Goal: Complete application form

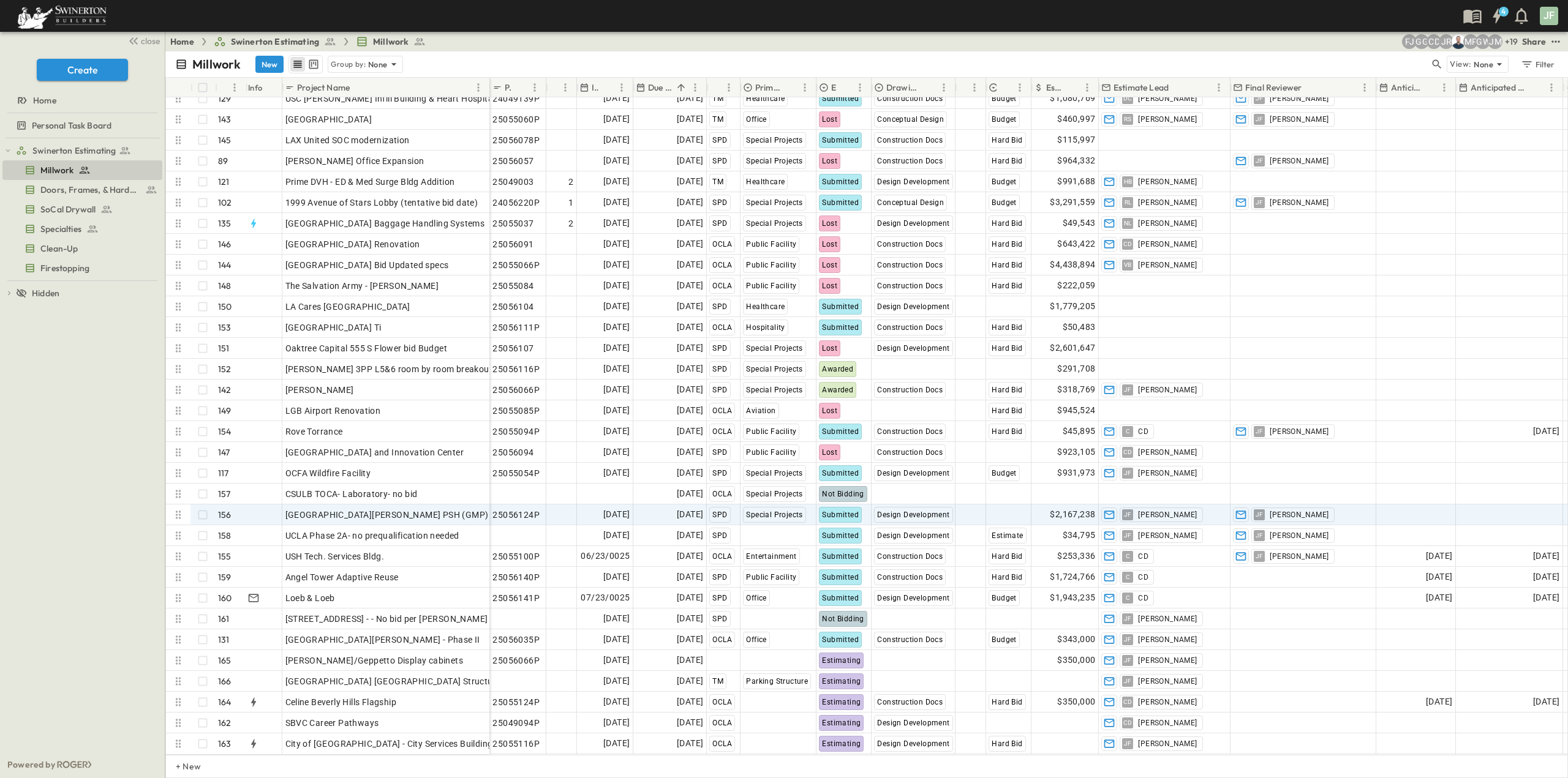
scroll to position [2807, 0]
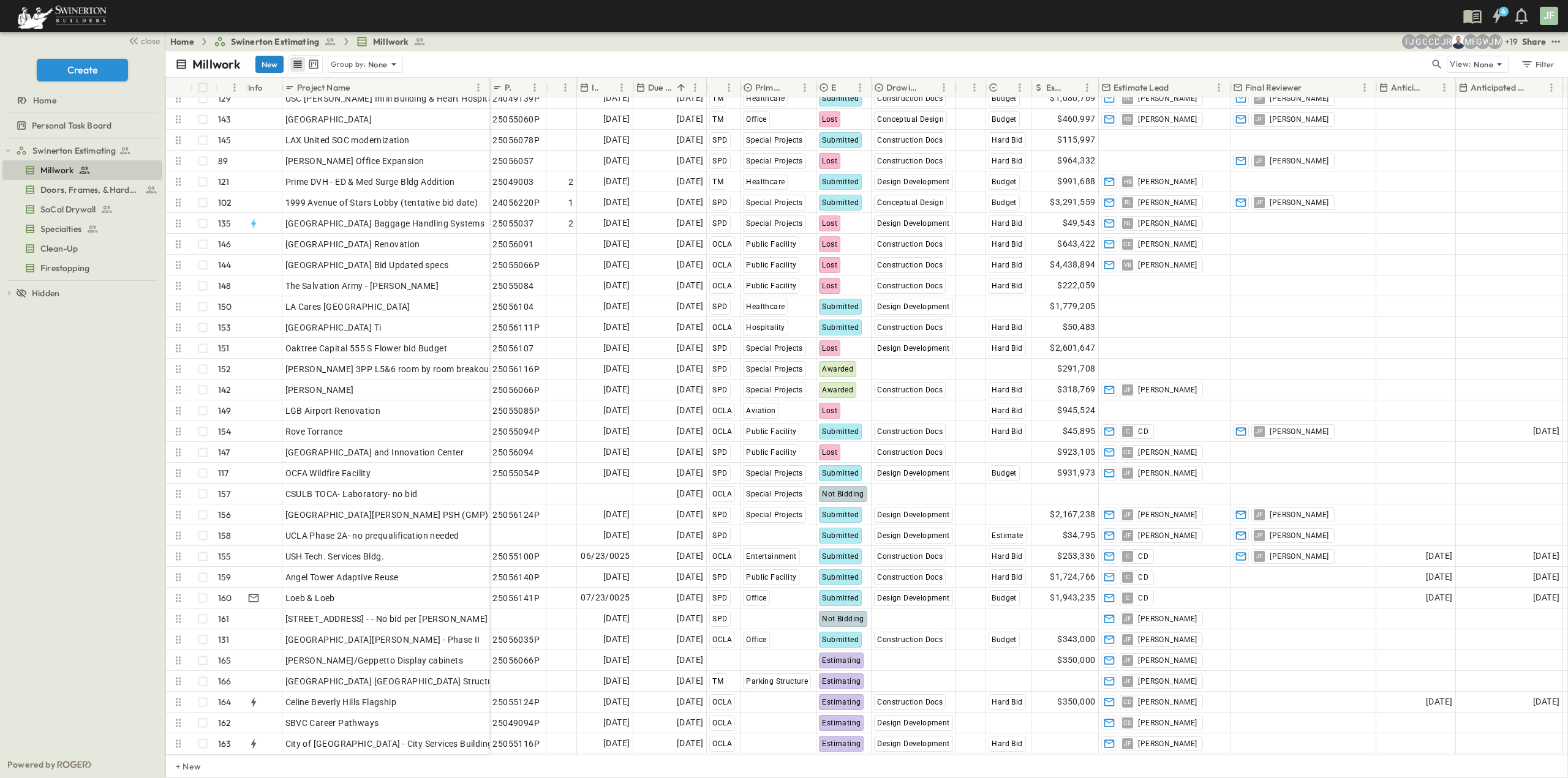
click at [264, 60] on button "New" at bounding box center [269, 64] width 28 height 17
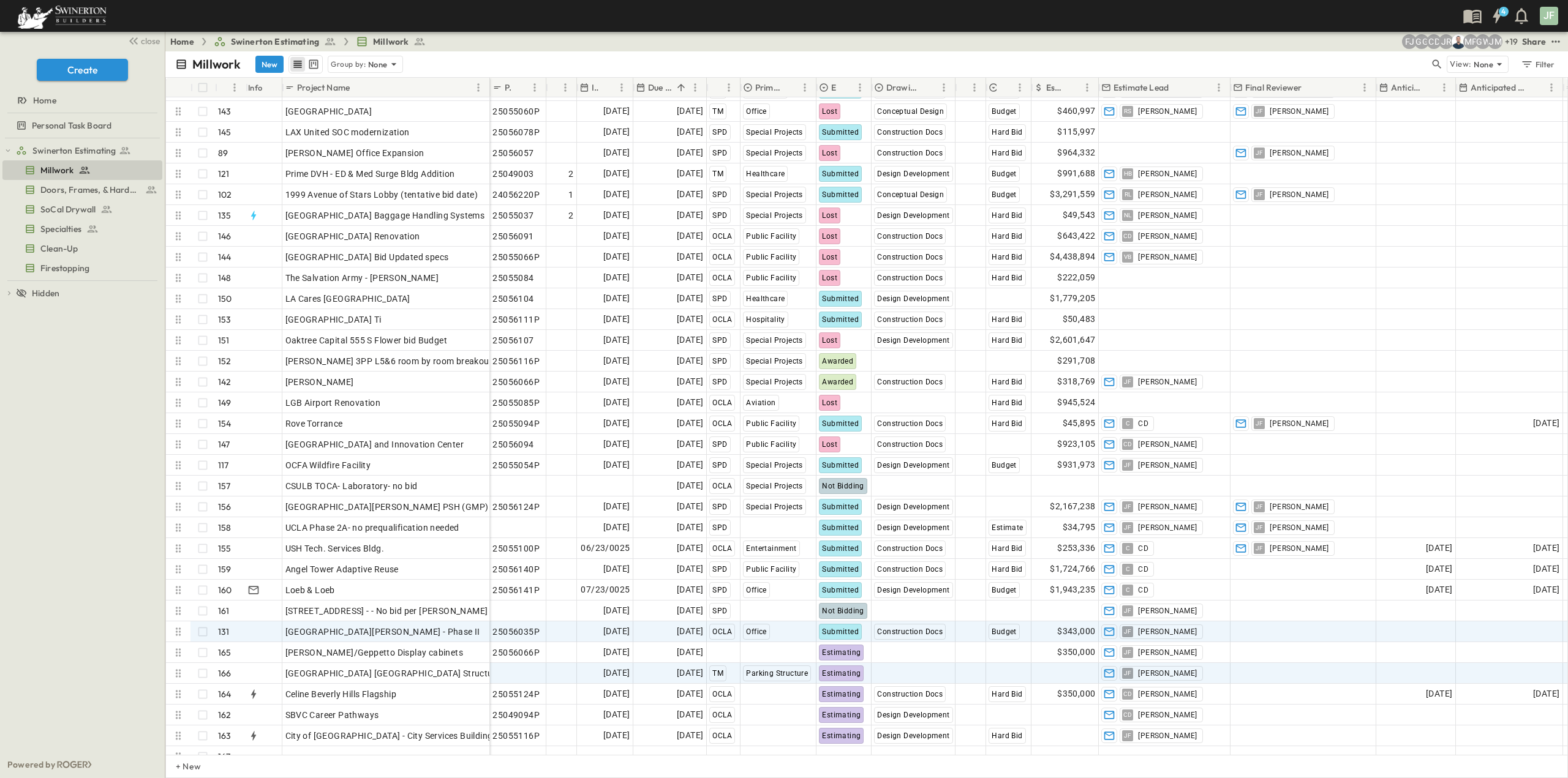
scroll to position [2828, 0]
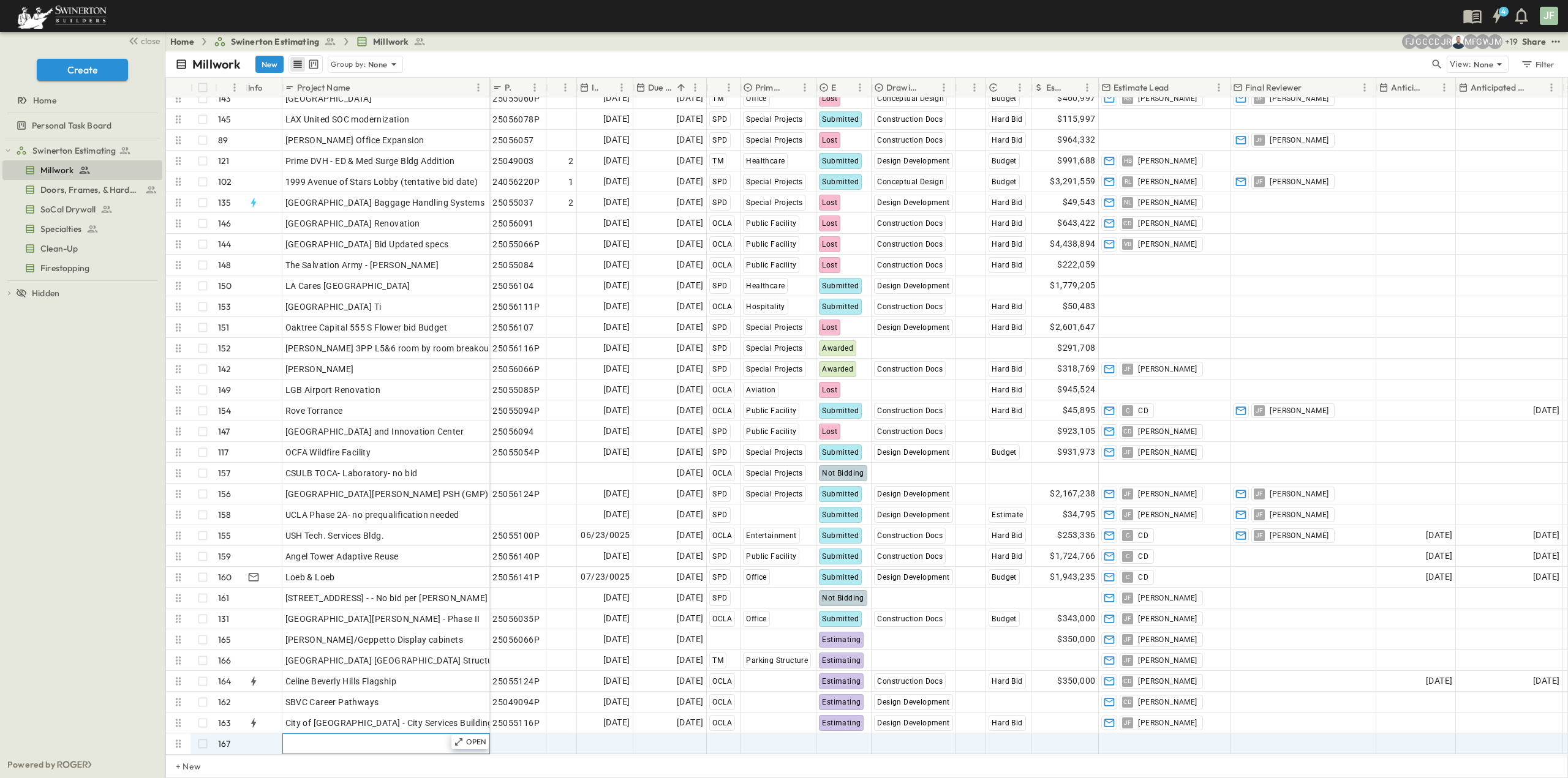
click at [373, 736] on div "Add Name" at bounding box center [386, 744] width 202 height 17
type input "**********"
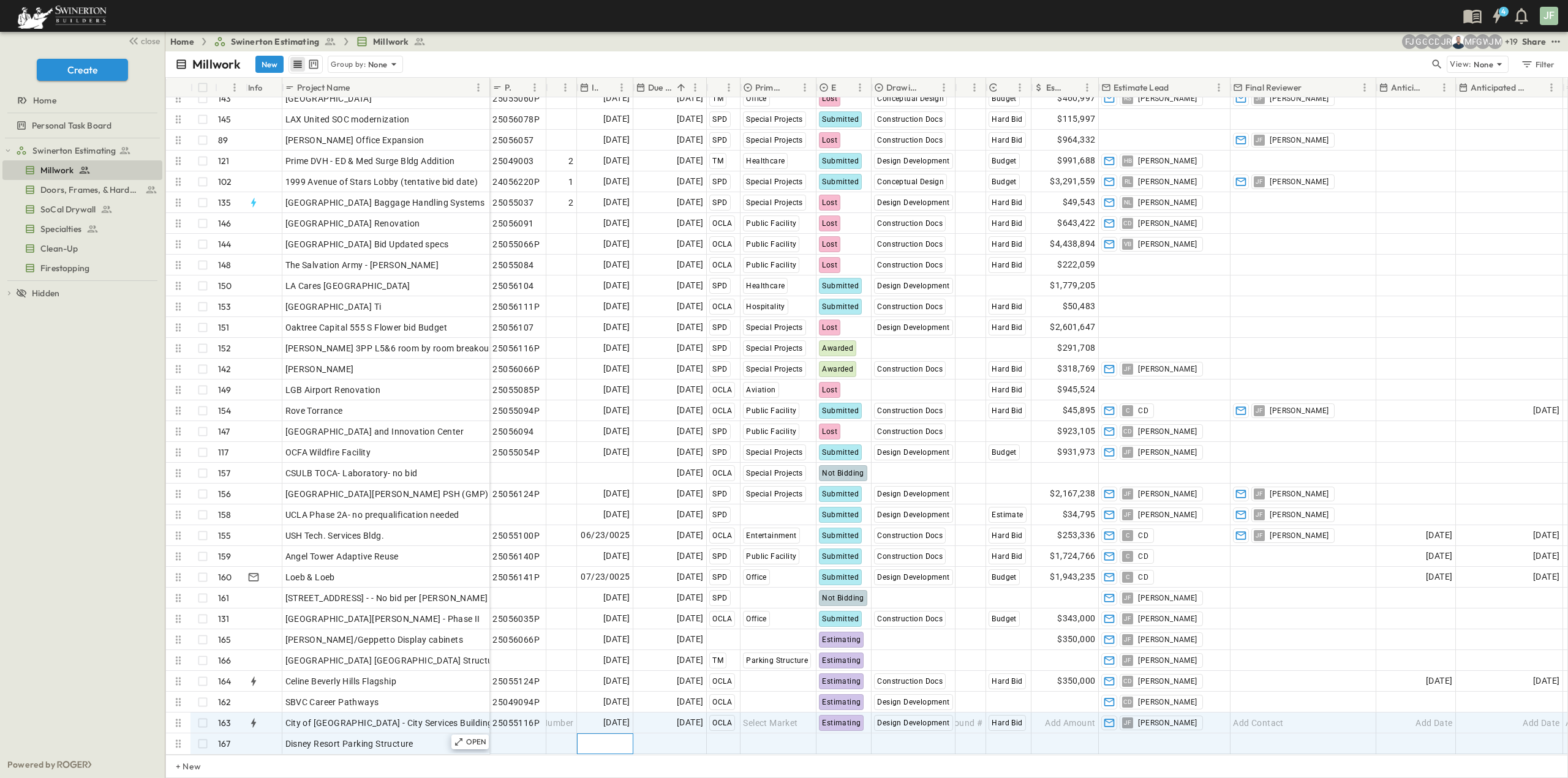
click at [581, 736] on div "Add Date" at bounding box center [604, 744] width 55 height 20
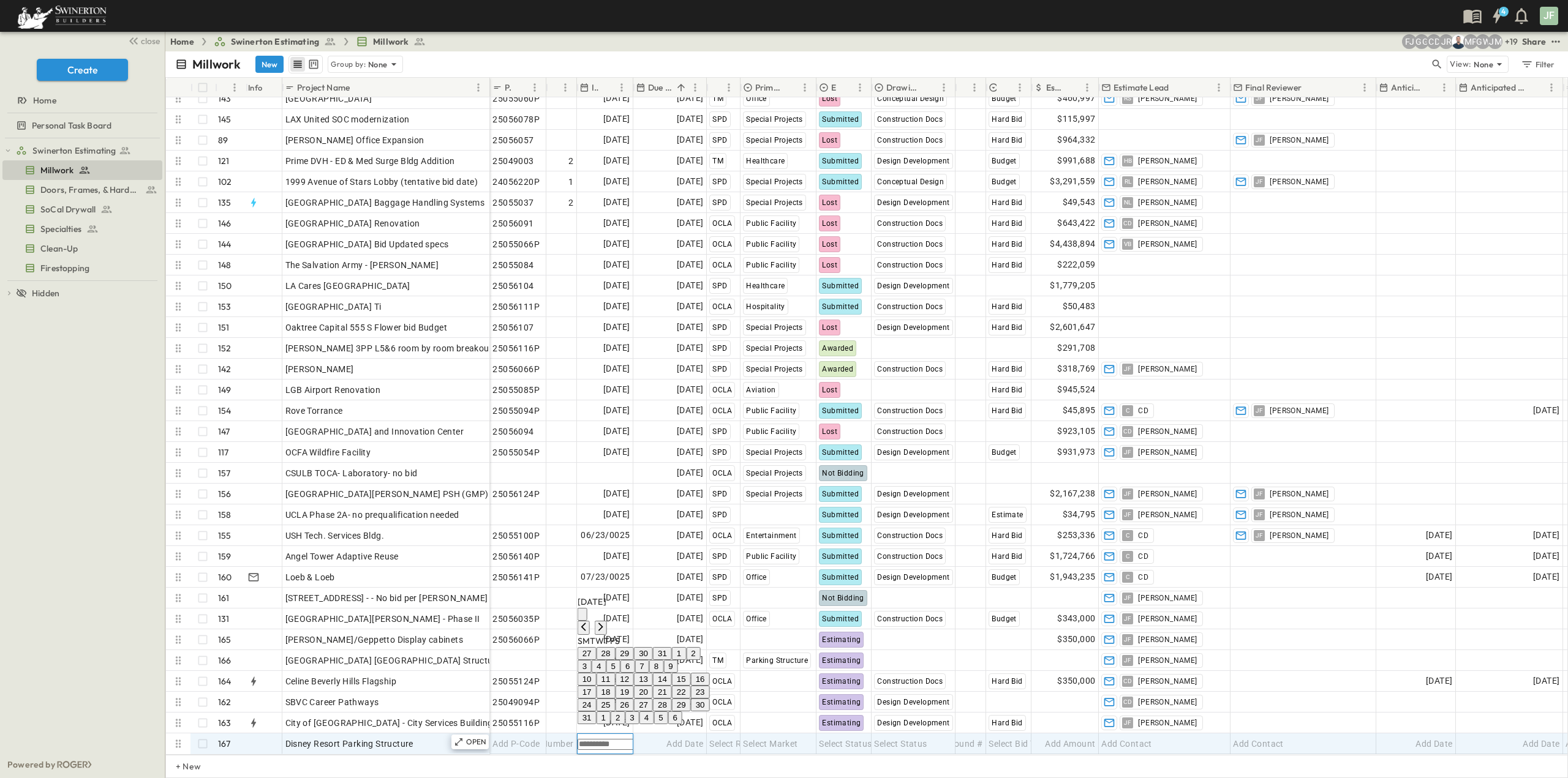
click at [653, 673] on button "13" at bounding box center [643, 679] width 19 height 13
click at [676, 738] on span "Add Date" at bounding box center [685, 744] width 37 height 12
click at [747, 686] on button "22" at bounding box center [737, 692] width 19 height 13
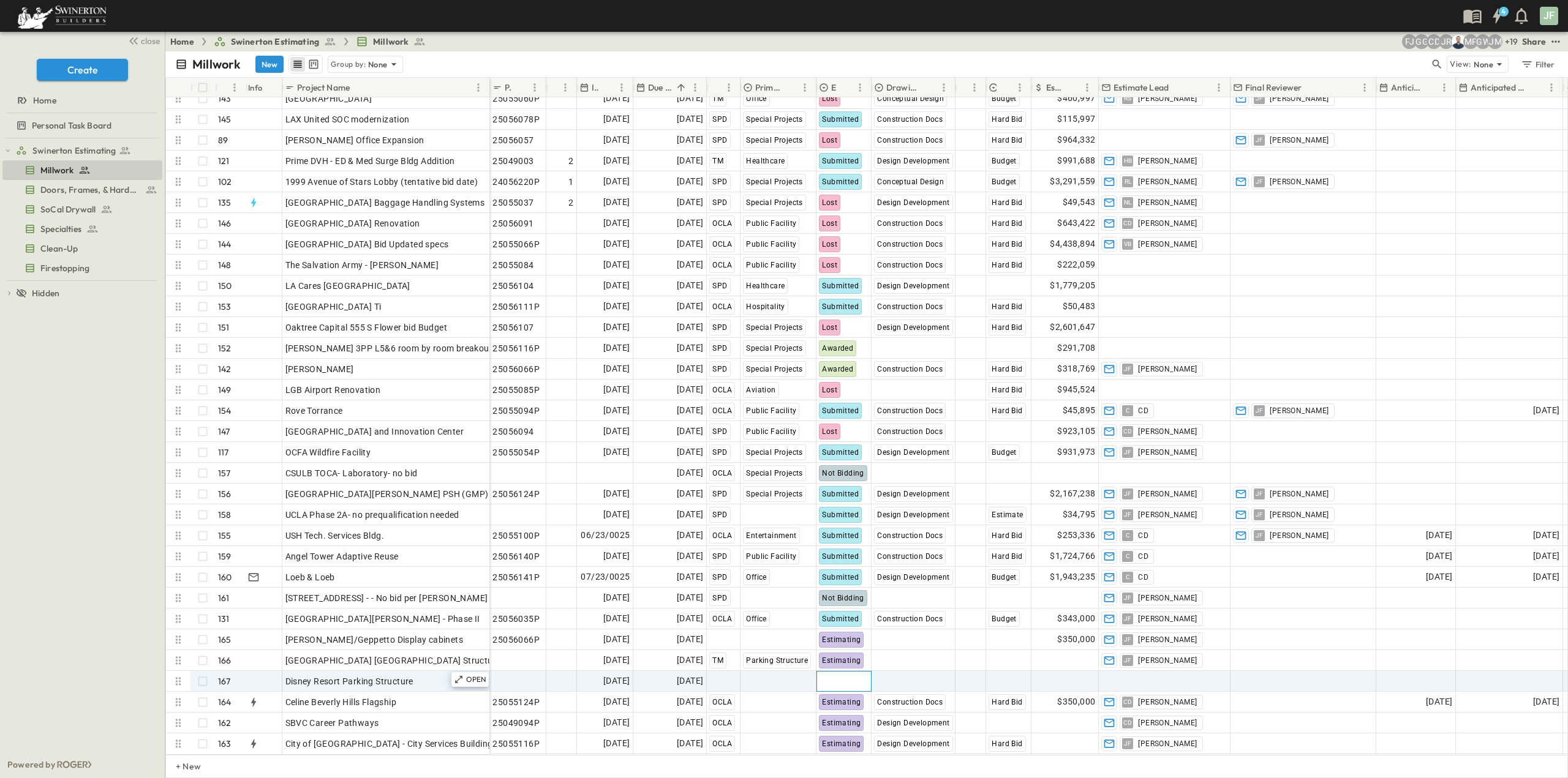
click at [865, 676] on span "Select Status" at bounding box center [845, 682] width 53 height 12
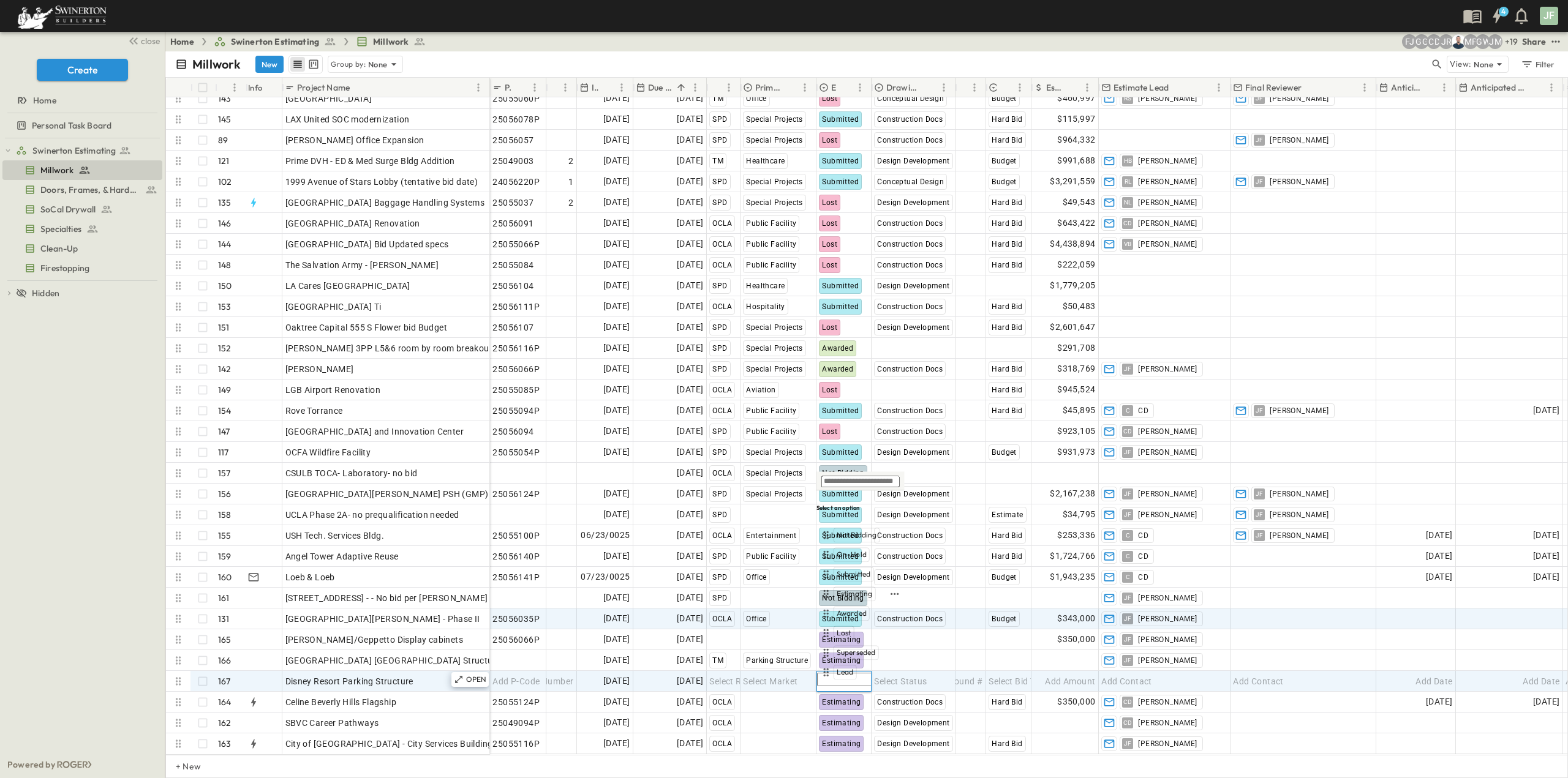
drag, startPoint x: 855, startPoint y: 595, endPoint x: 850, endPoint y: 603, distance: 9.4
click at [854, 595] on span "Estimating" at bounding box center [855, 593] width 36 height 10
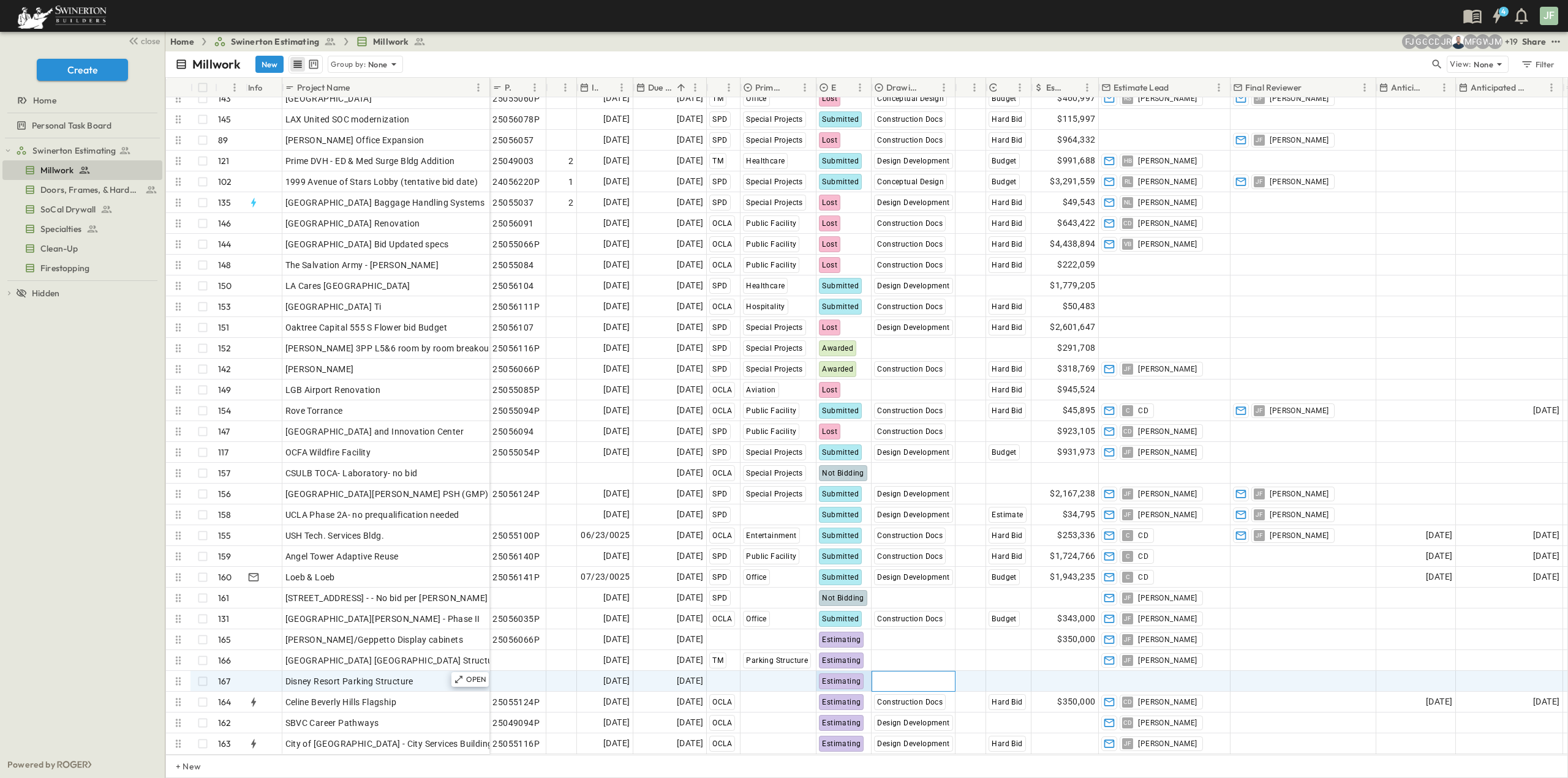
click at [907, 676] on span "Select Status" at bounding box center [900, 682] width 53 height 12
click at [908, 635] on span "Design Development" at bounding box center [926, 633] width 70 height 10
click at [998, 676] on span "Select Bid Type" at bounding box center [1018, 682] width 60 height 12
type input "*"
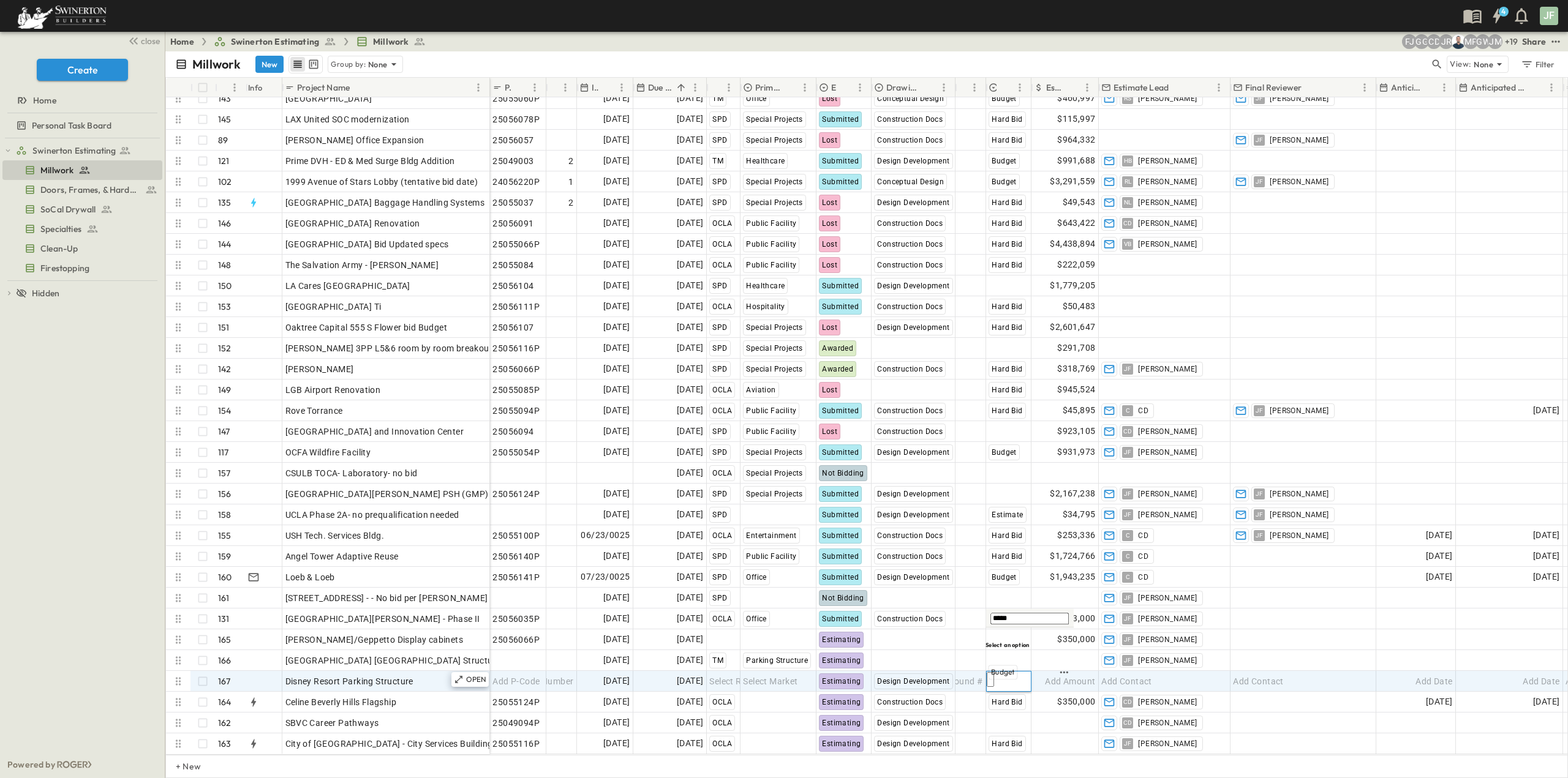
type input "******"
click at [1071, 676] on span "Add Amount" at bounding box center [1069, 682] width 50 height 12
click at [1156, 672] on div "Add Contact" at bounding box center [1164, 682] width 130 height 20
type input "**********"
click at [1249, 777] on span "[PERSON_NAME][EMAIL_ADDRESS][PERSON_NAME][PERSON_NAME][DOMAIN_NAME]" at bounding box center [1372, 783] width 355 height 11
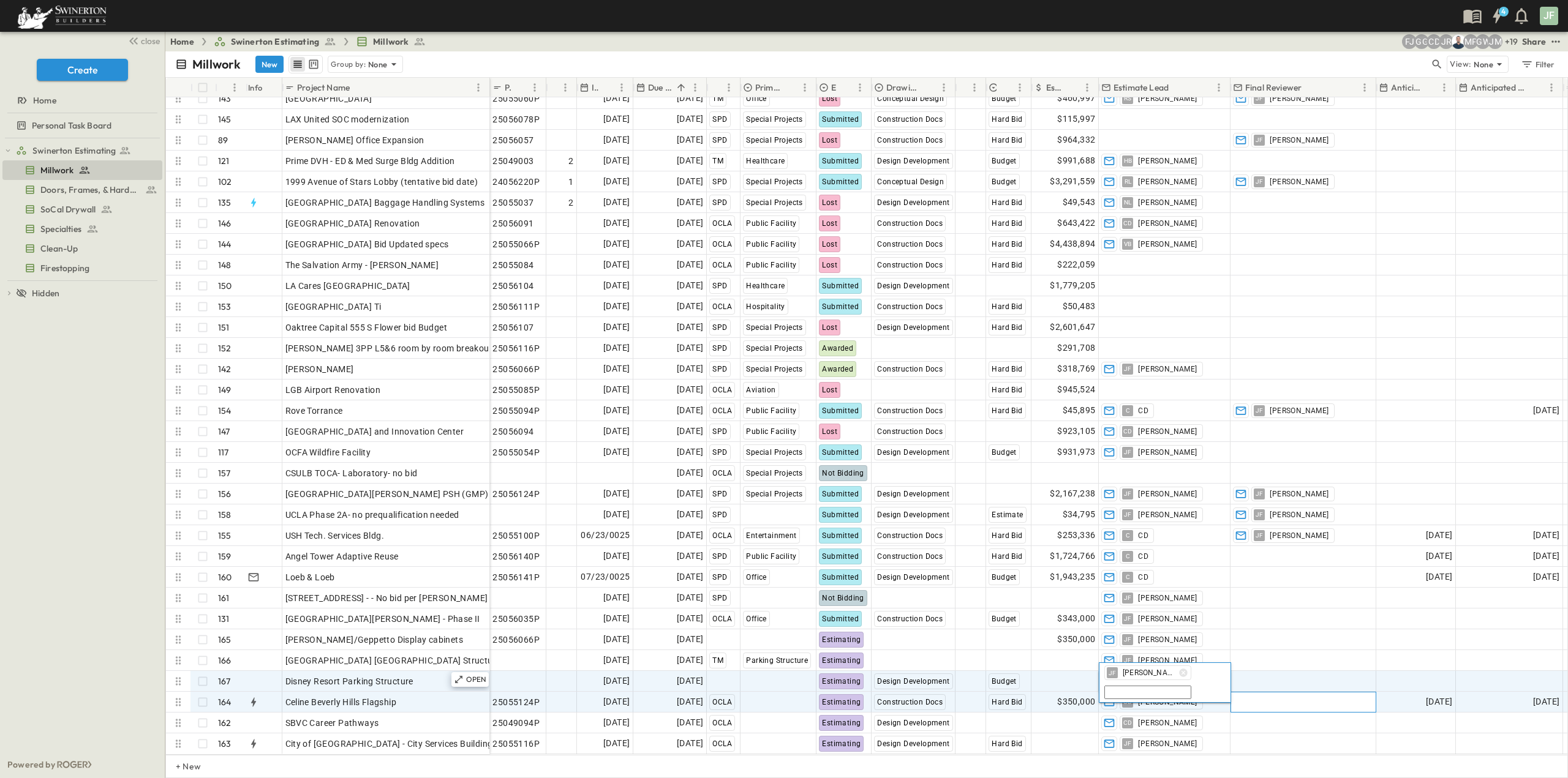
click at [1251, 696] on span "Add Contact" at bounding box center [1258, 702] width 50 height 12
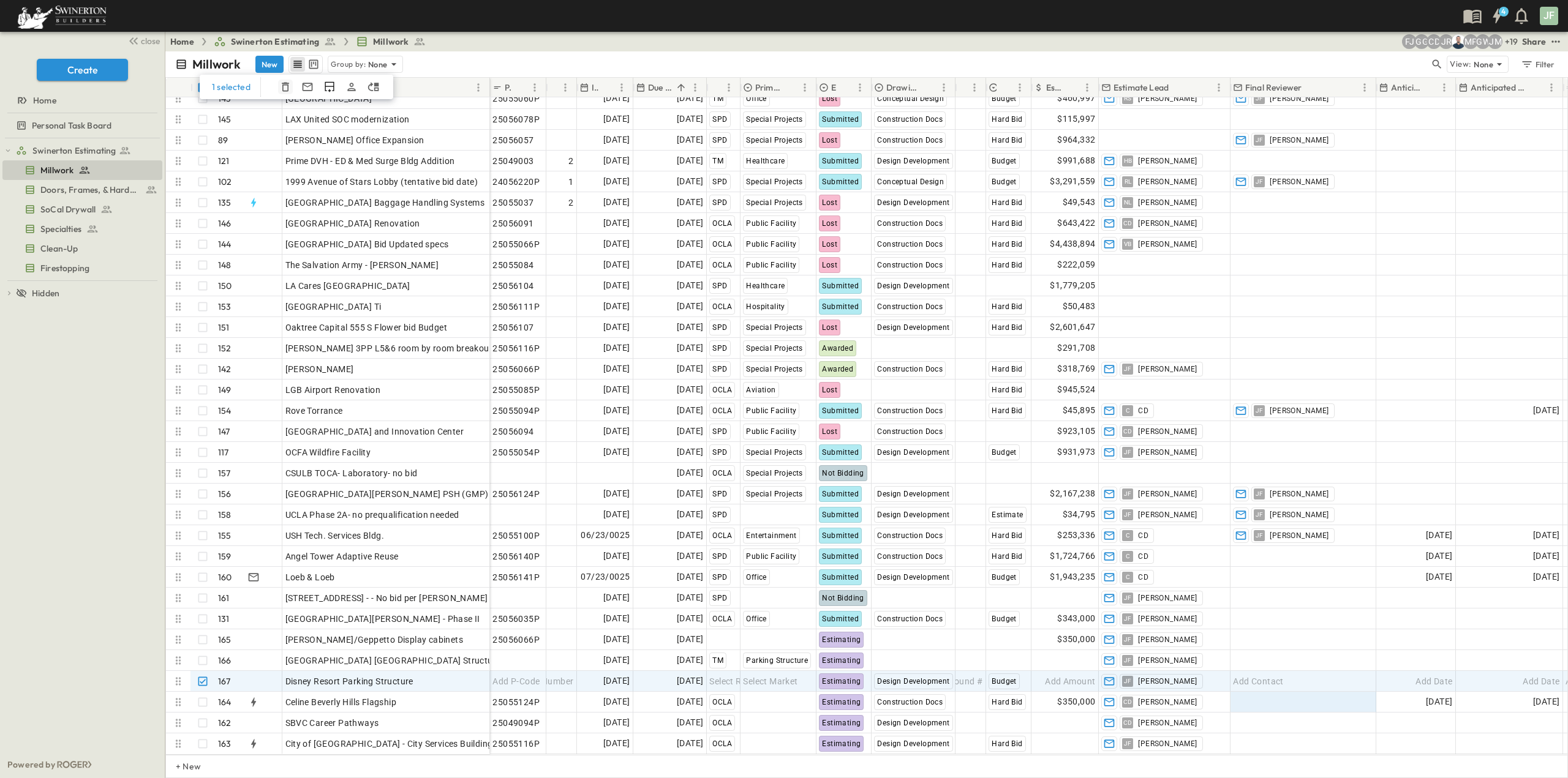
click at [283, 91] on icon "button" at bounding box center [285, 87] width 12 height 12
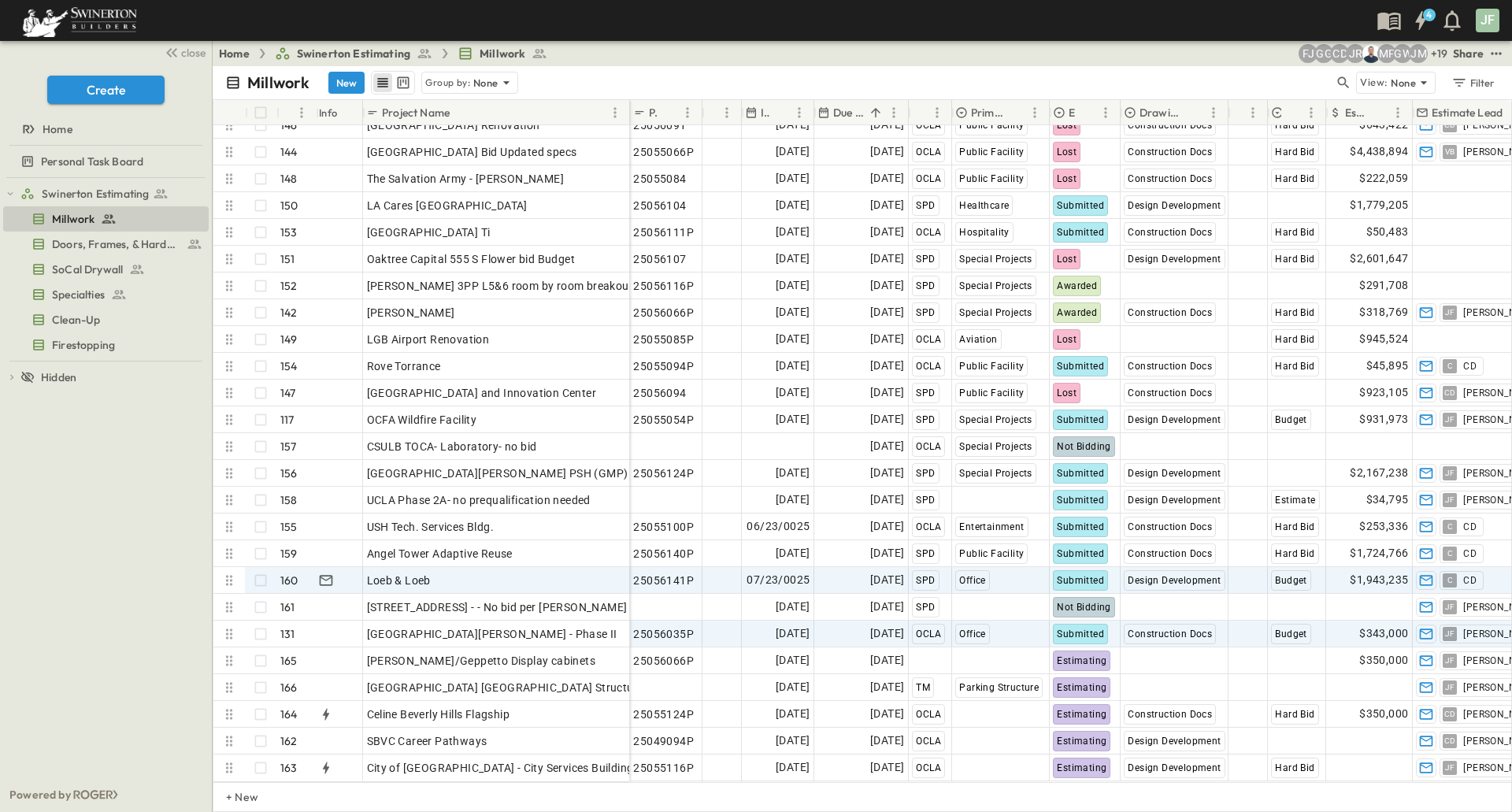
scroll to position [3802, 0]
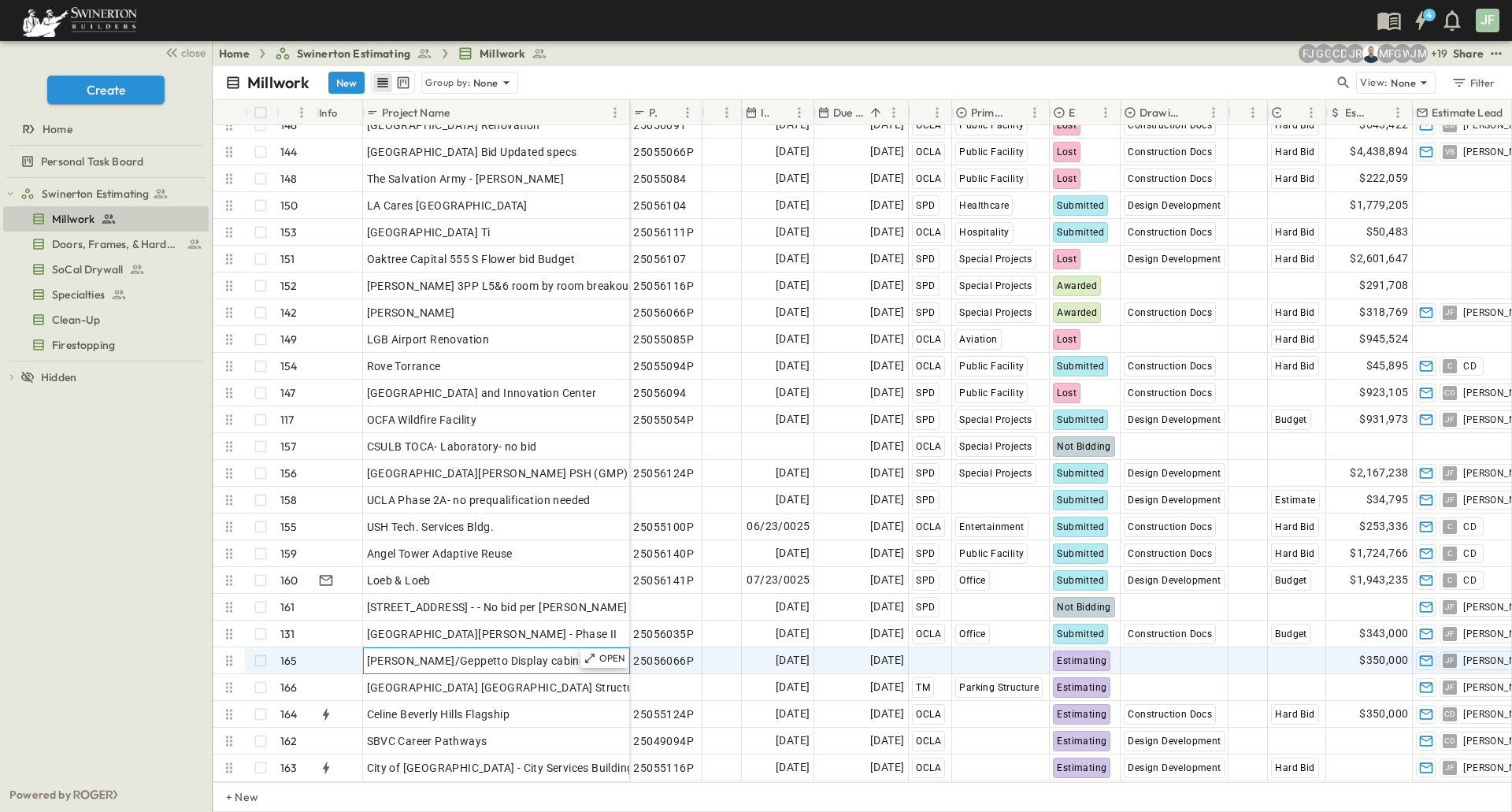
click at [517, 653] on span "[PERSON_NAME]/Geppetto Display cabinets" at bounding box center [481, 661] width 230 height 16
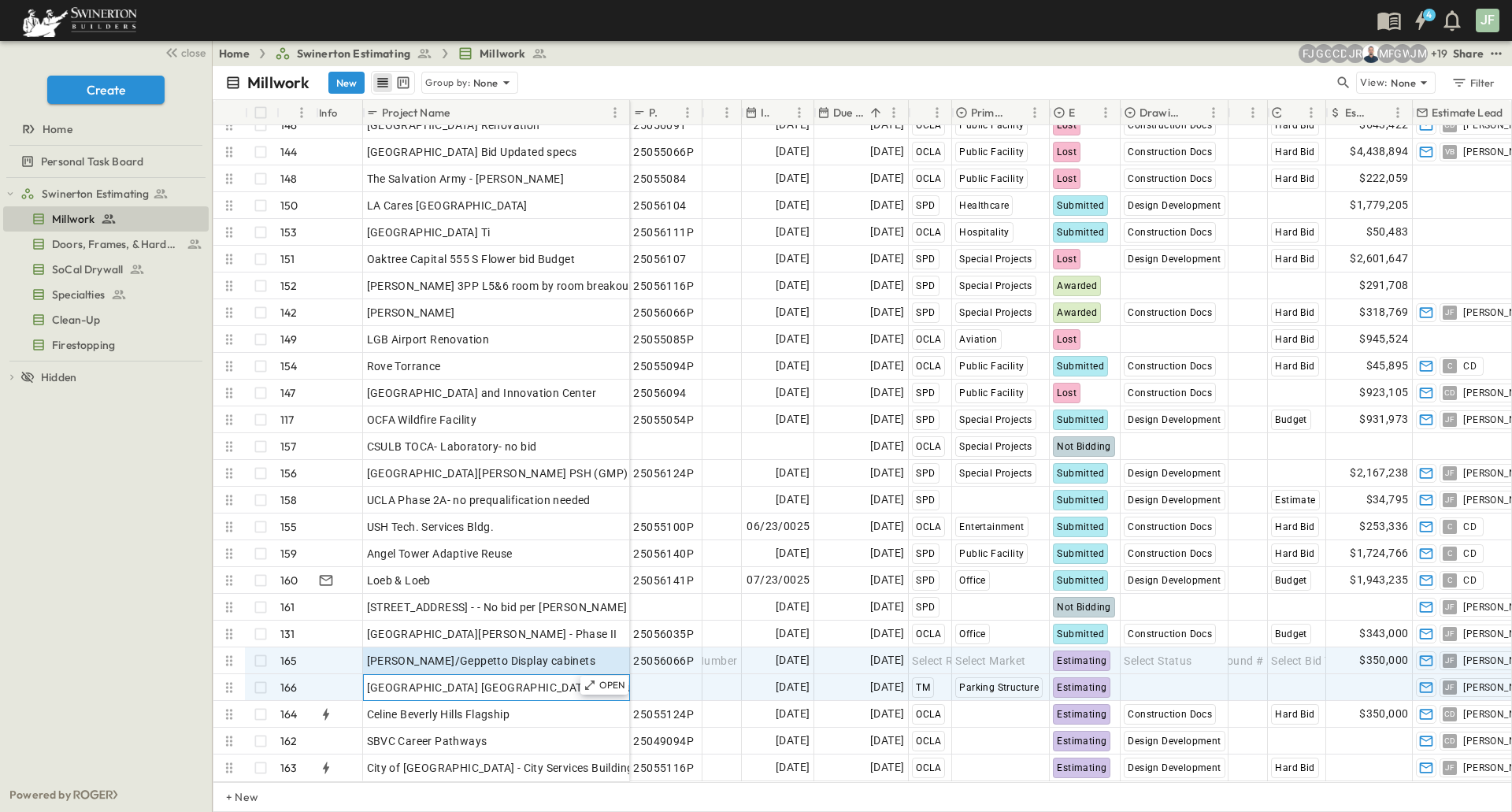
click at [541, 683] on span "[GEOGRAPHIC_DATA] [GEOGRAPHIC_DATA] Structure" at bounding box center [506, 688] width 277 height 16
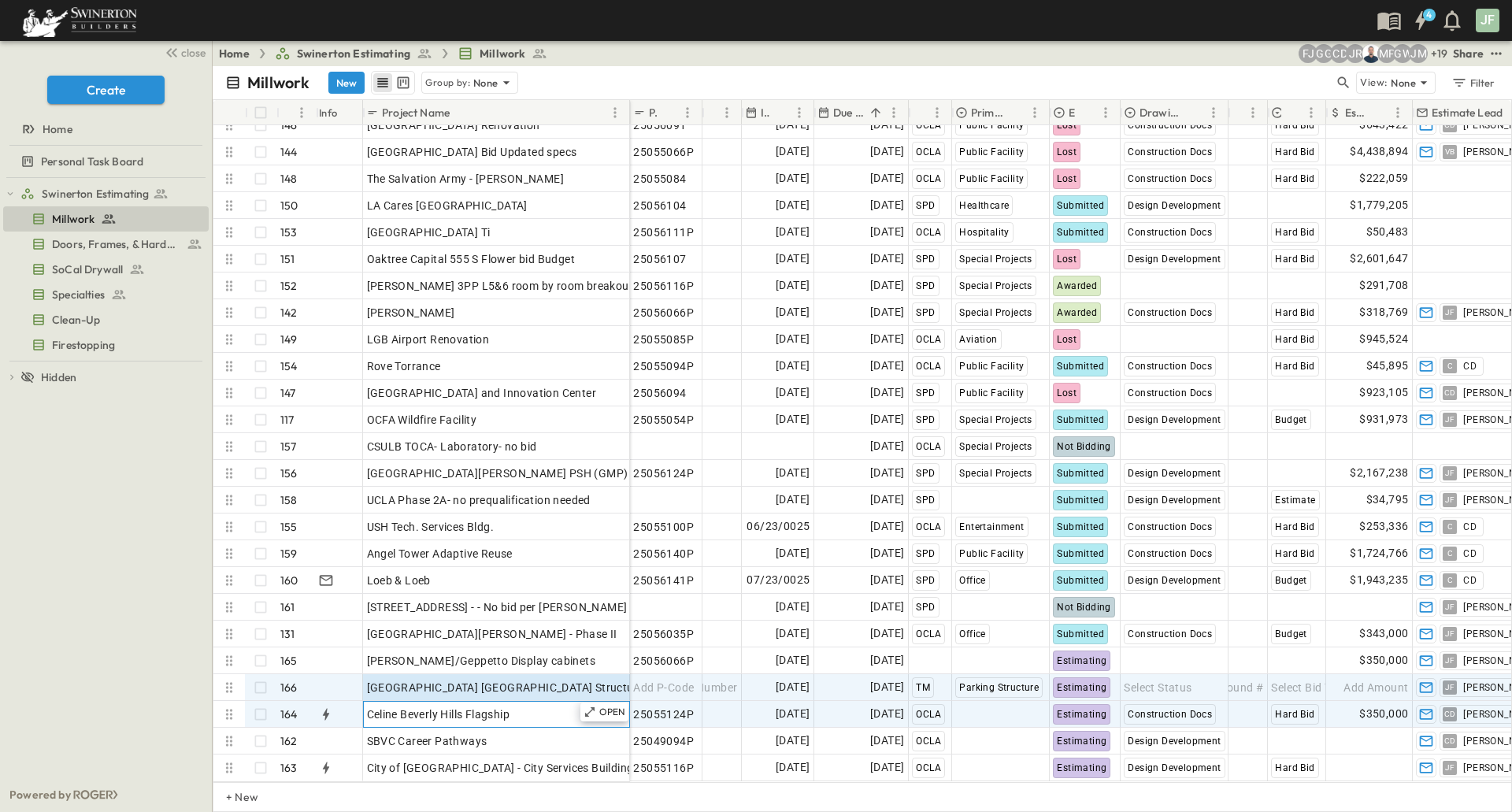
click at [447, 710] on div "Celine Beverly Hills Flagship" at bounding box center [497, 714] width 260 height 22
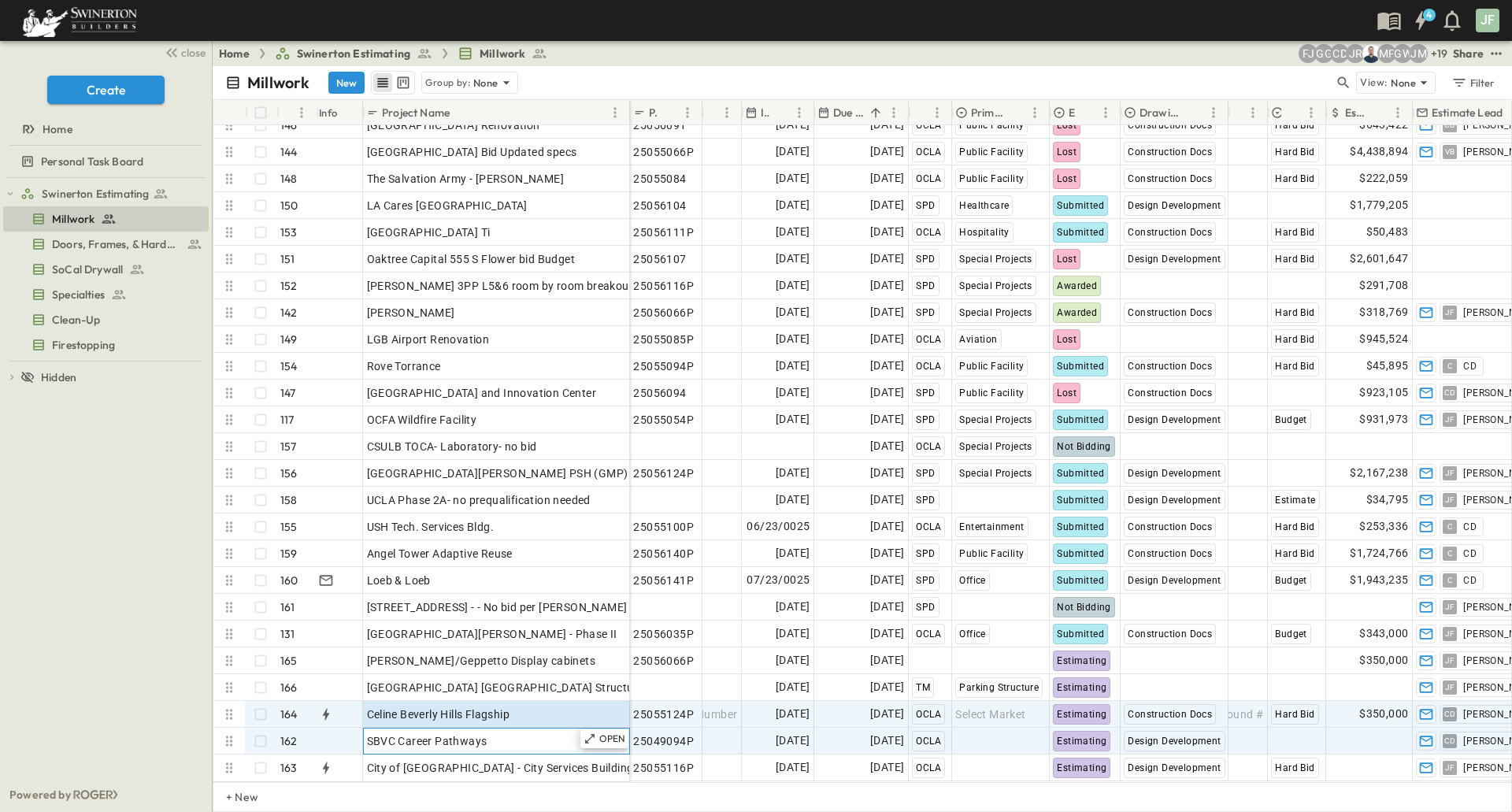
click at [494, 731] on div "SBVC Career Pathways" at bounding box center [497, 741] width 260 height 22
